Goal: Information Seeking & Learning: Learn about a topic

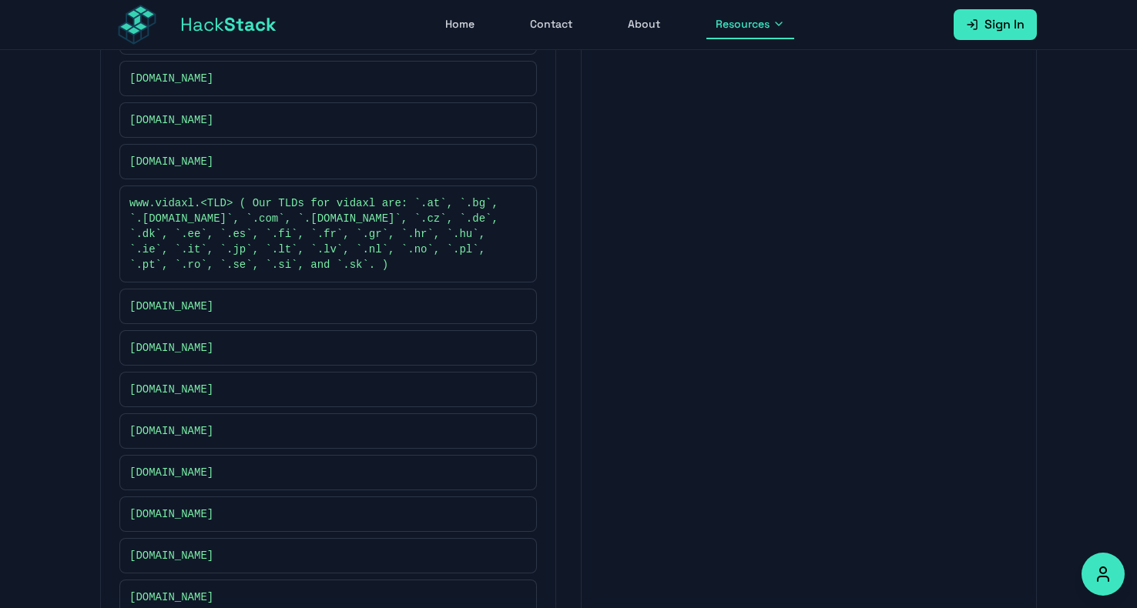
scroll to position [981, 0]
click at [173, 156] on span "[DOMAIN_NAME]" at bounding box center [171, 162] width 84 height 15
copy div "[DOMAIN_NAME]"
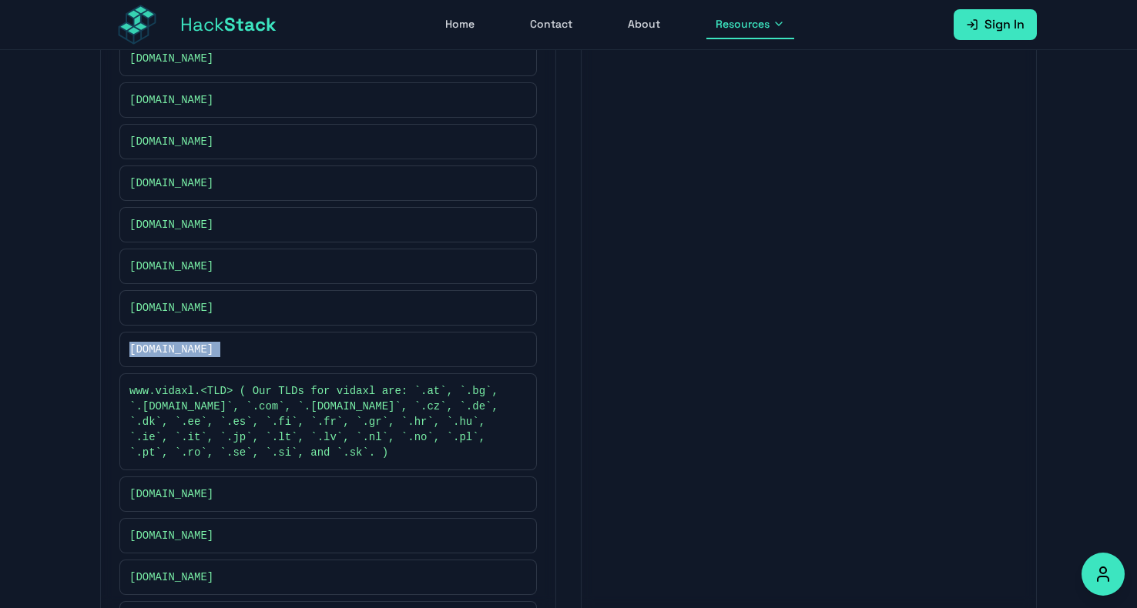
scroll to position [794, 0]
click at [242, 409] on span "www.vidaxl.<TLD> ( Our TLDs for vidaxl are: `.at`, `.bg`, `.[DOMAIN_NAME]`, `.c…" at bounding box center [320, 421] width 382 height 77
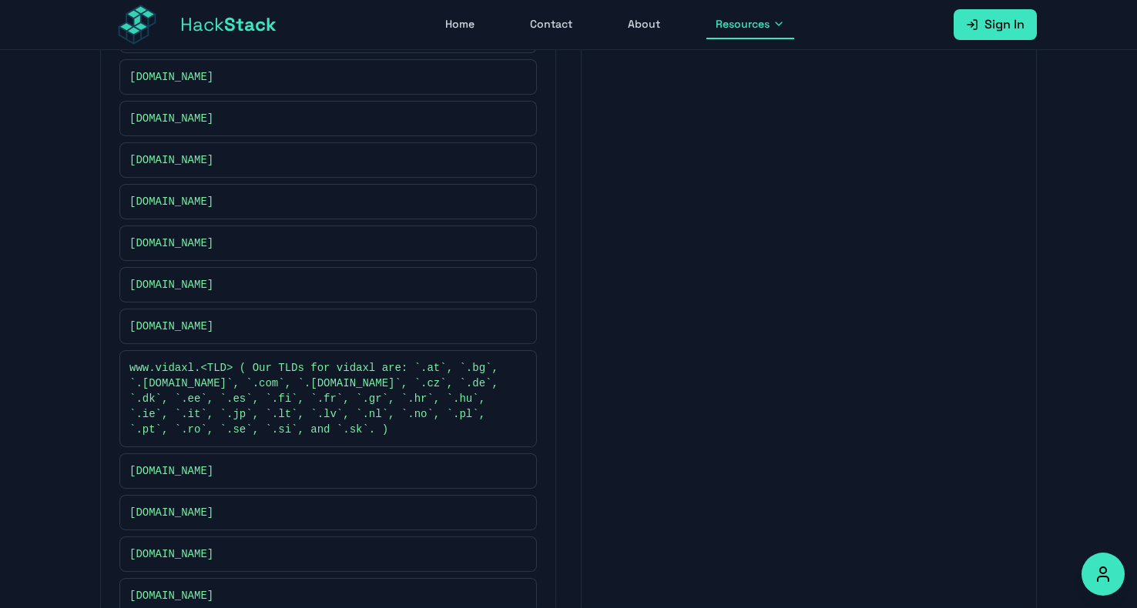
scroll to position [817, 0]
click at [513, 235] on button at bounding box center [518, 242] width 15 height 15
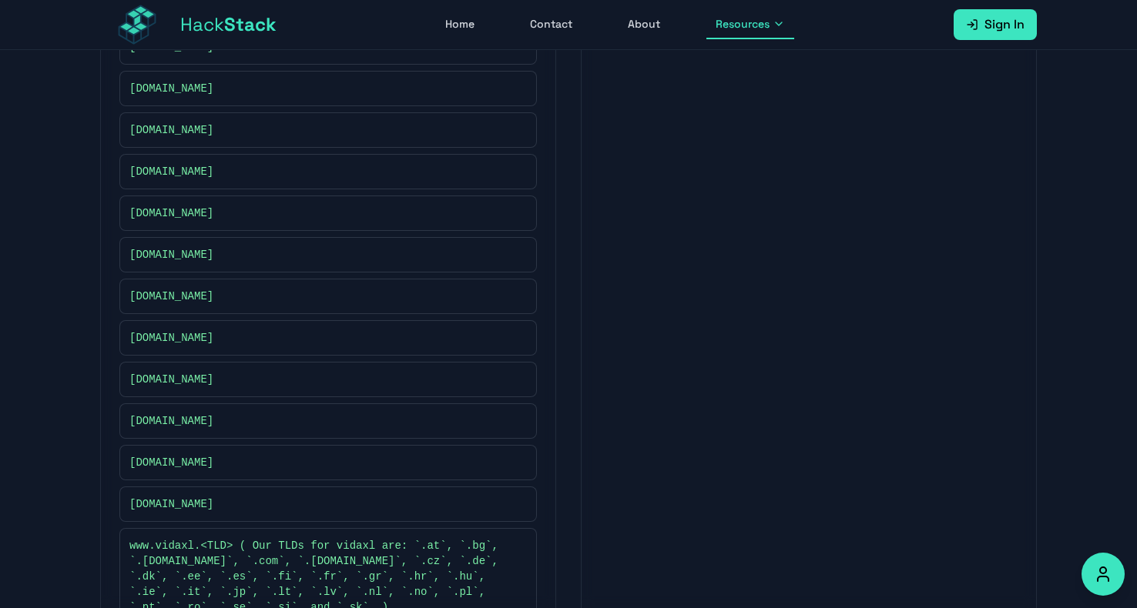
scroll to position [677, 0]
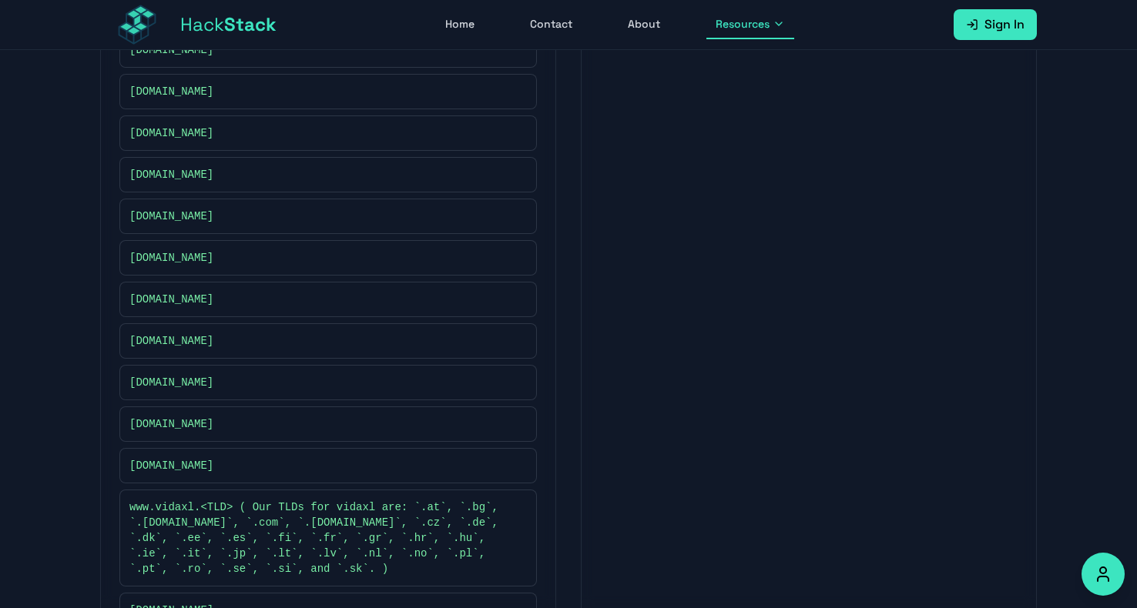
click at [524, 461] on icon at bounding box center [519, 465] width 9 height 9
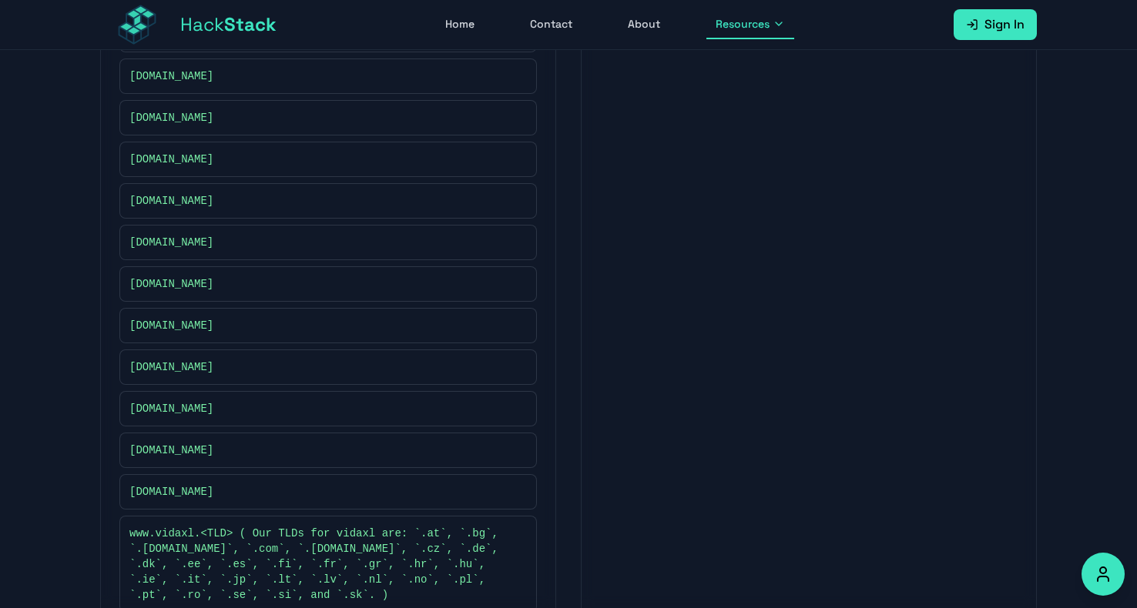
scroll to position [462, 0]
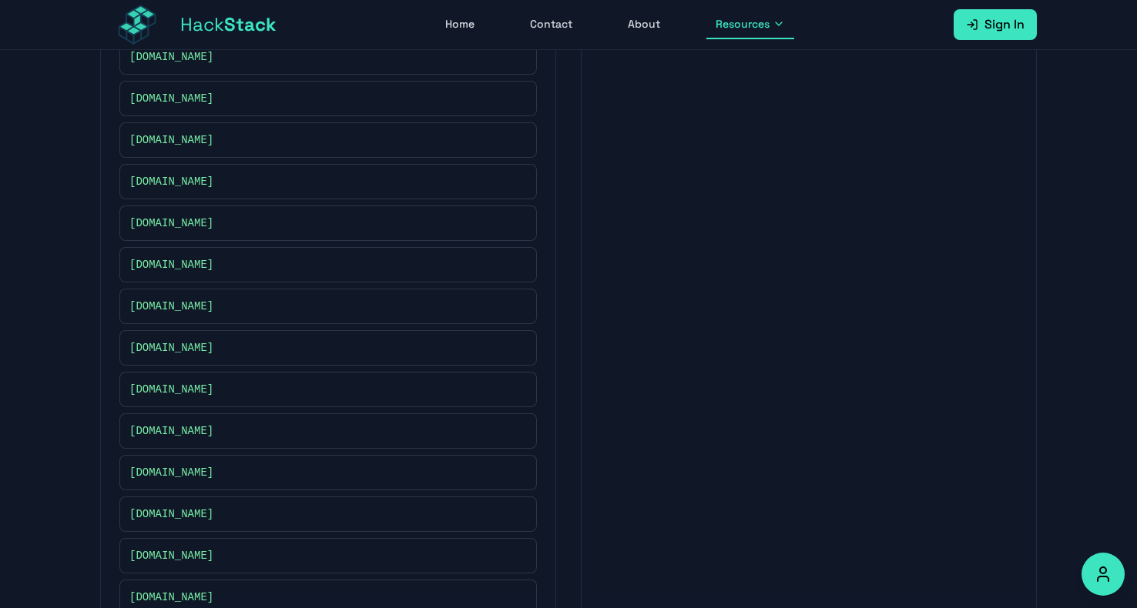
click at [525, 347] on button at bounding box center [518, 347] width 15 height 15
click at [518, 261] on icon at bounding box center [517, 263] width 5 height 5
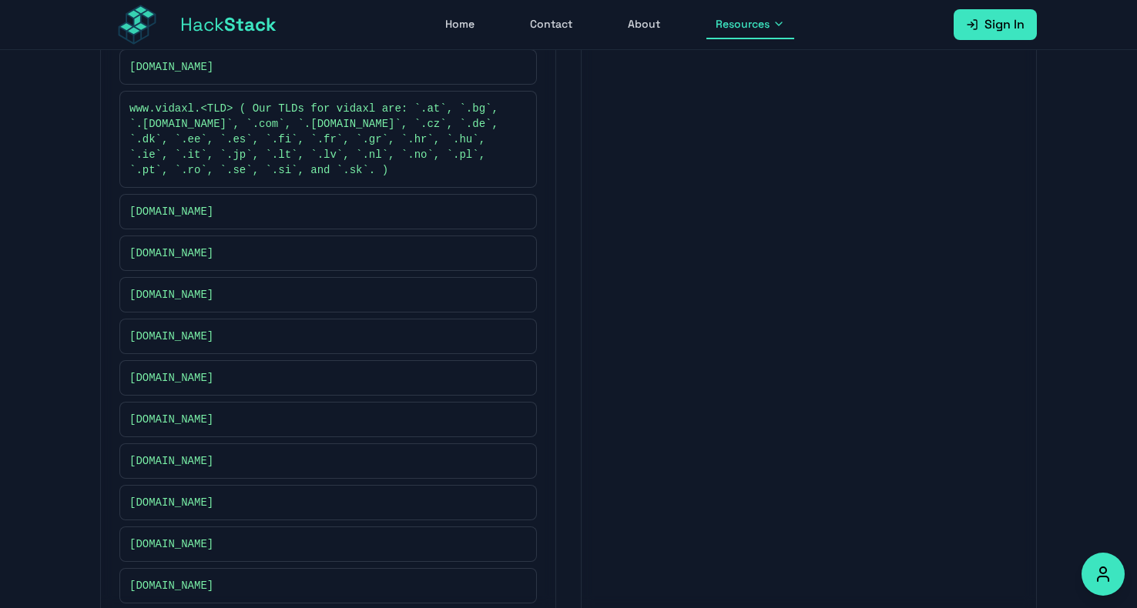
scroll to position [1105, 0]
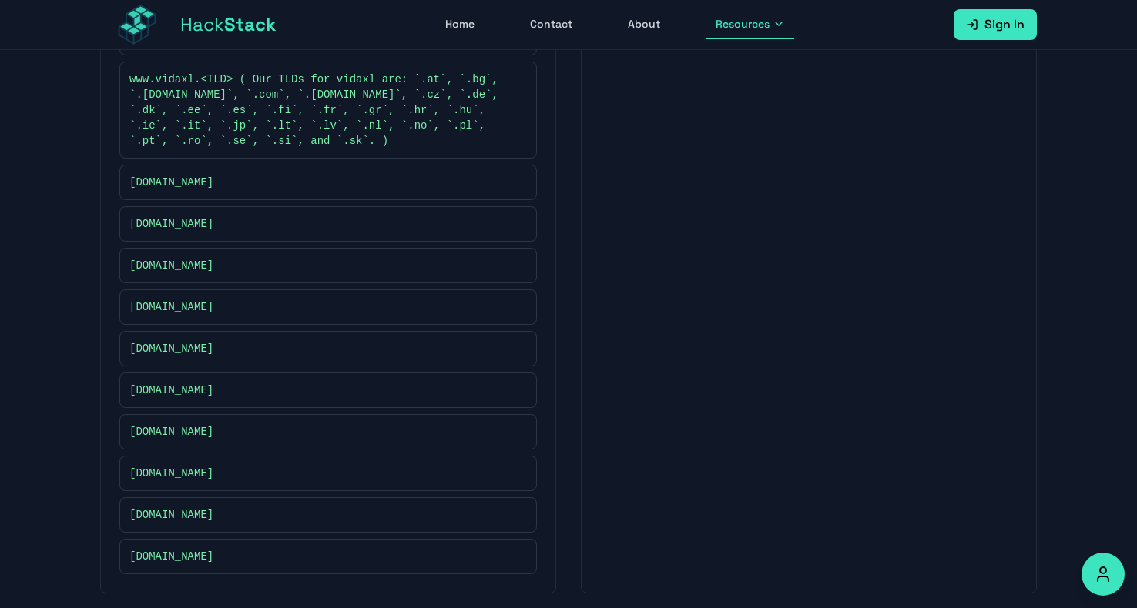
click at [524, 386] on icon at bounding box center [519, 390] width 9 height 9
click at [515, 344] on icon at bounding box center [519, 348] width 9 height 9
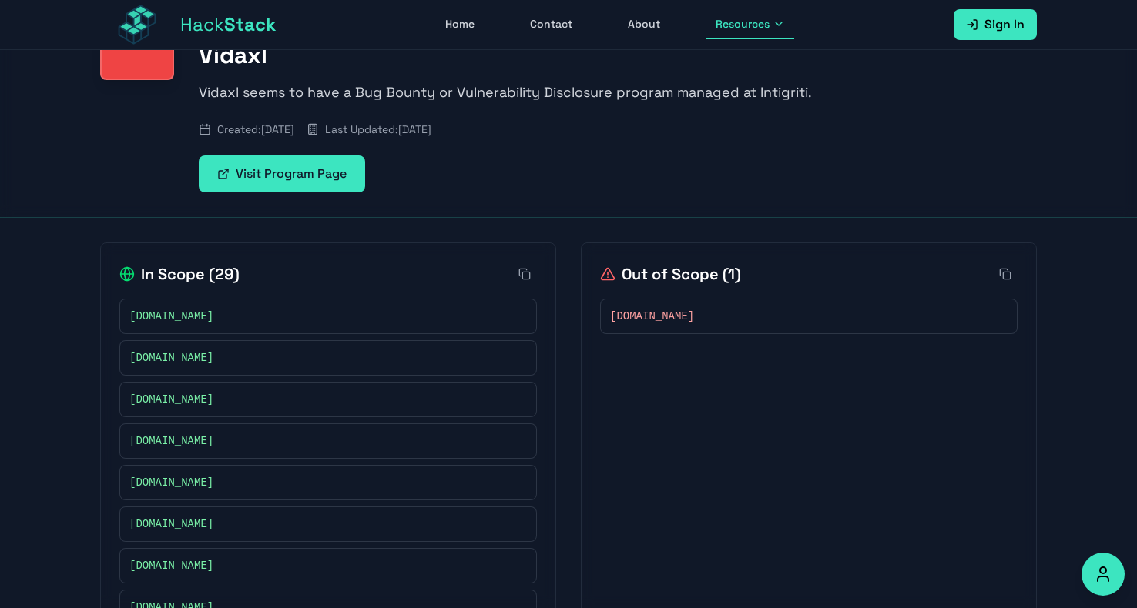
scroll to position [0, 0]
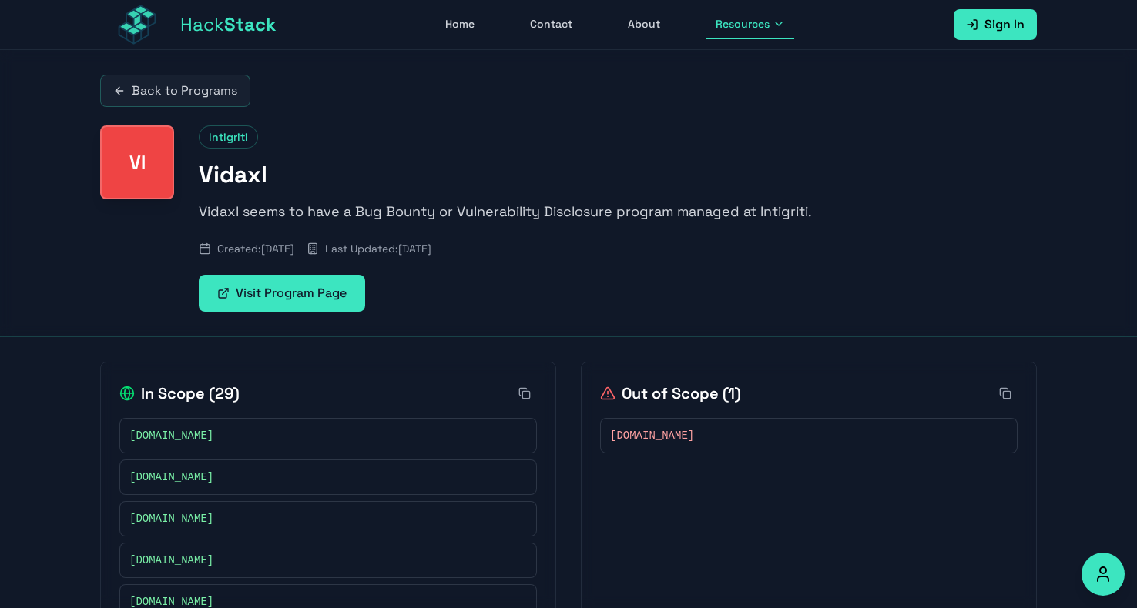
click at [316, 307] on link "Visit Program Page" at bounding box center [282, 293] width 166 height 37
